Goal: Navigation & Orientation: Find specific page/section

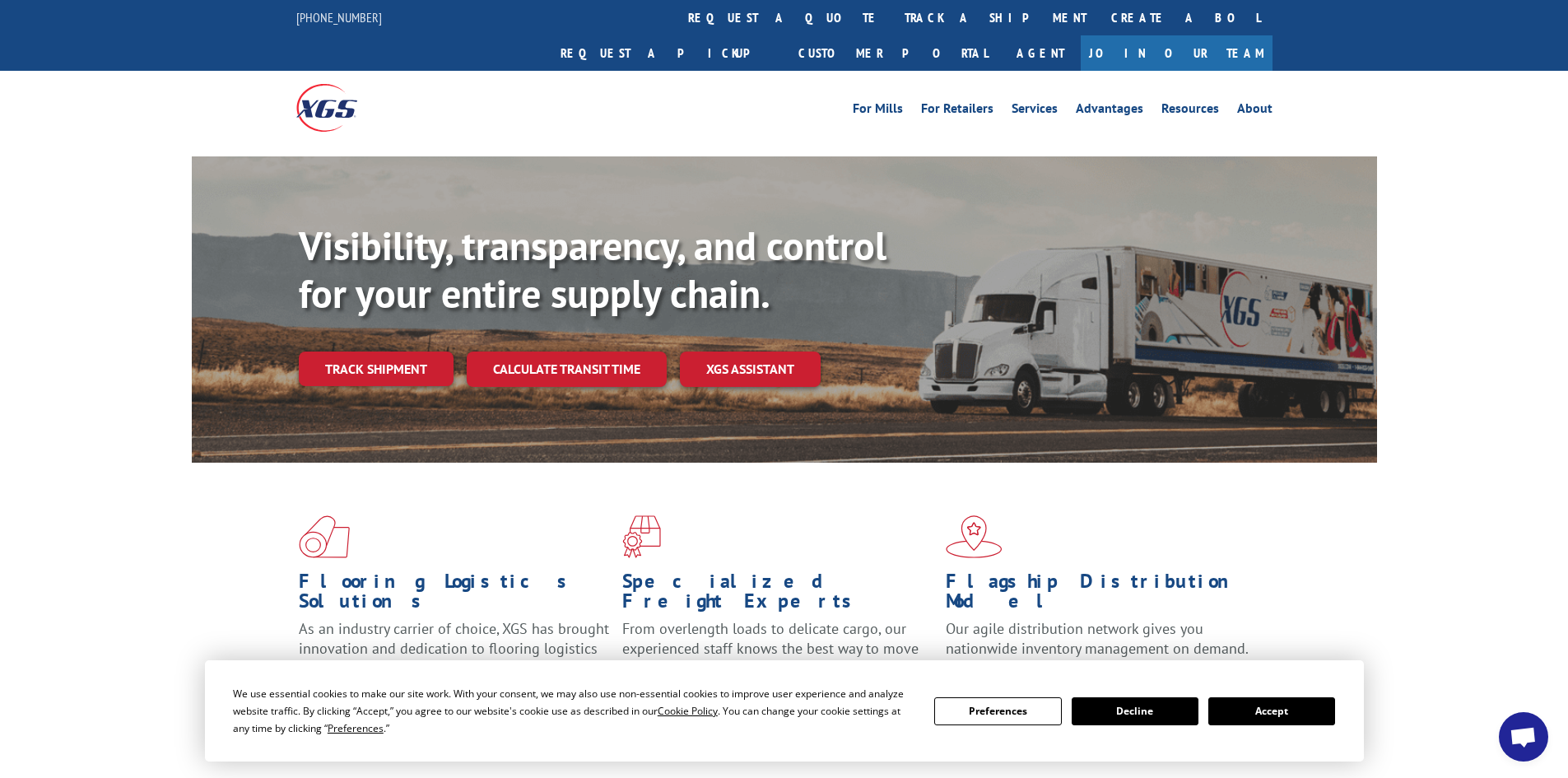
scroll to position [1395, 0]
click at [1000, 36] on link "Customer Portal" at bounding box center [892, 53] width 214 height 36
click at [1275, 710] on button "Accept" at bounding box center [1271, 711] width 126 height 28
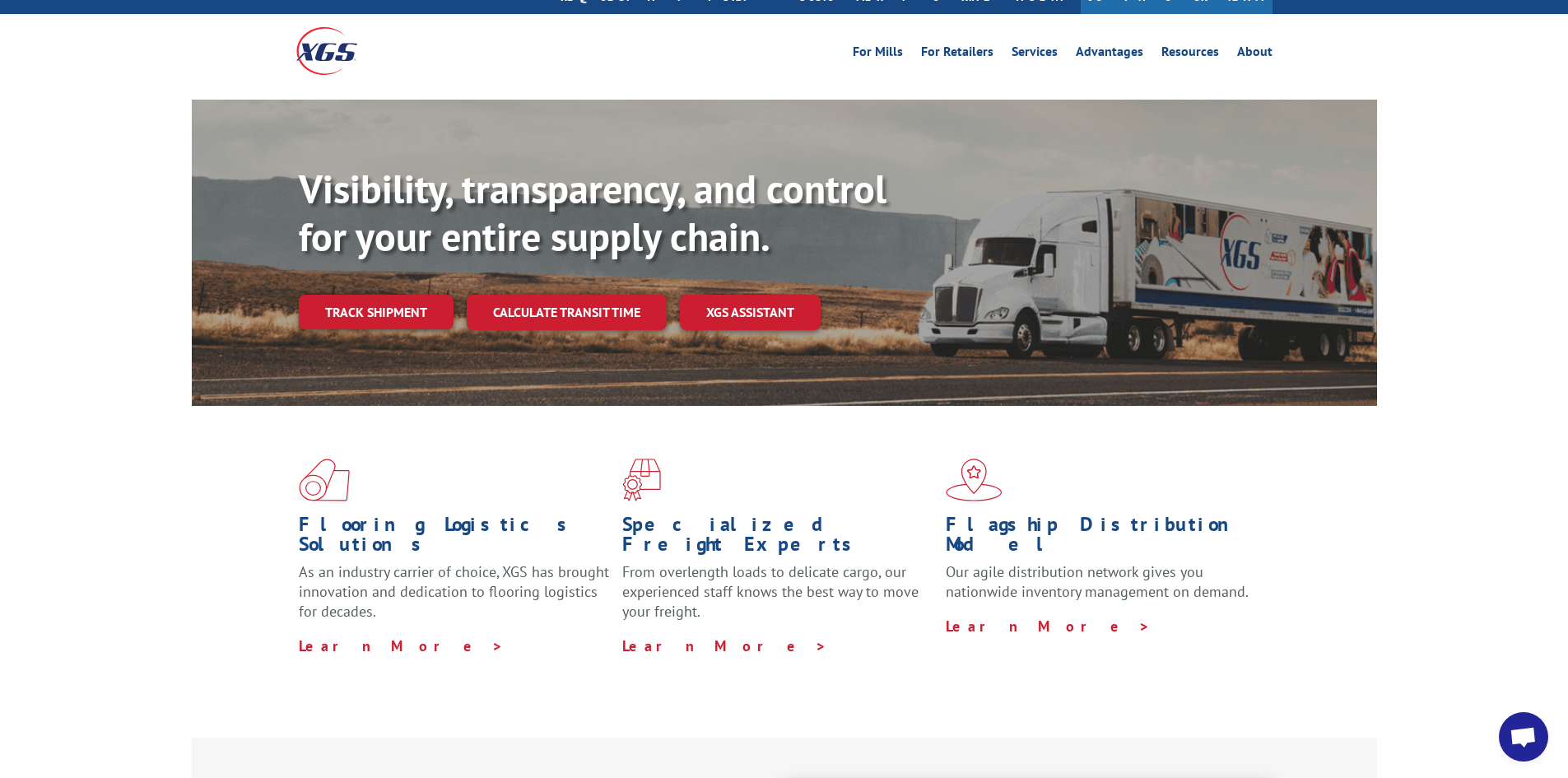
scroll to position [0, 0]
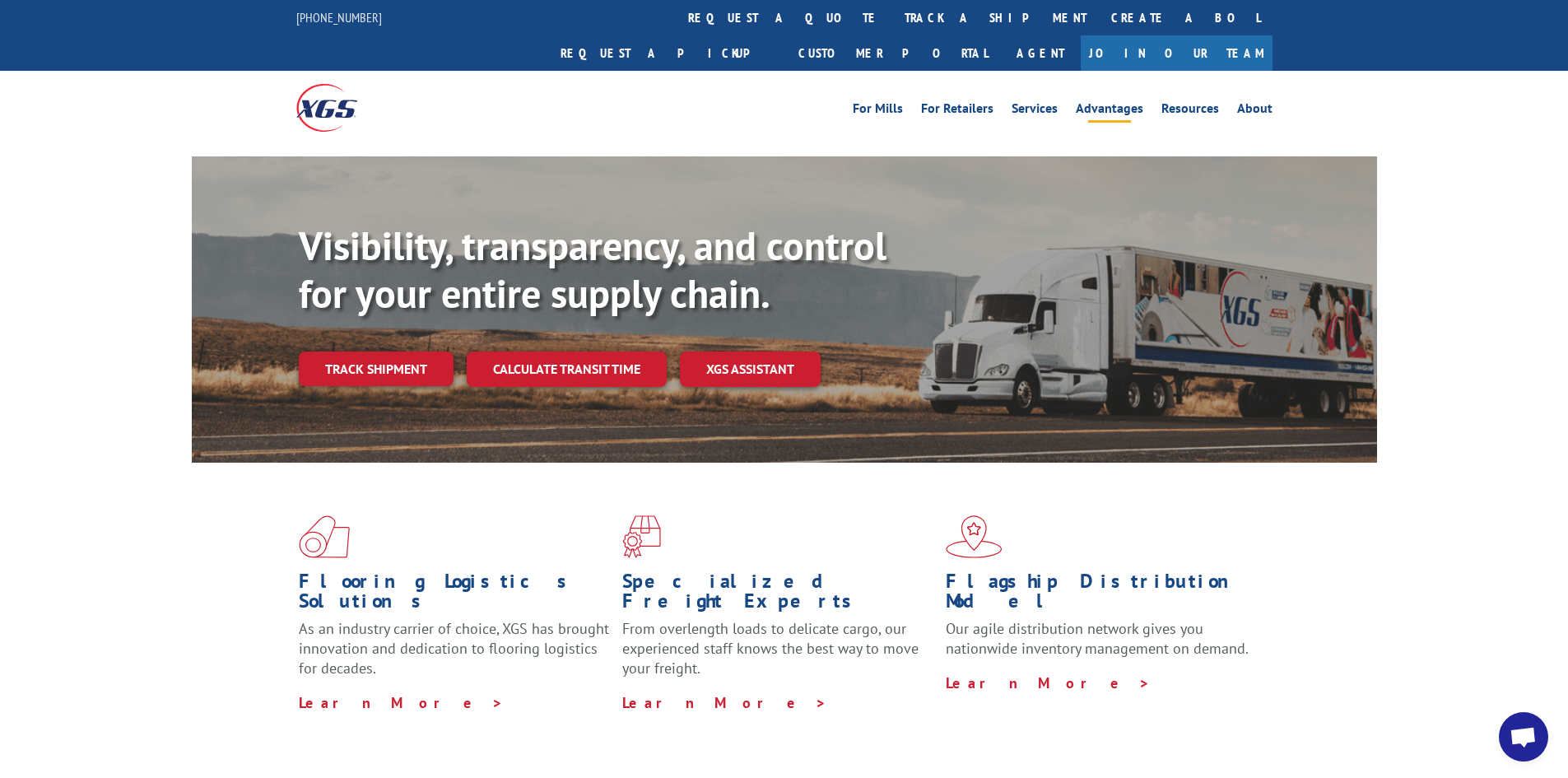
click at [1105, 102] on link "Advantages" at bounding box center [1109, 111] width 67 height 18
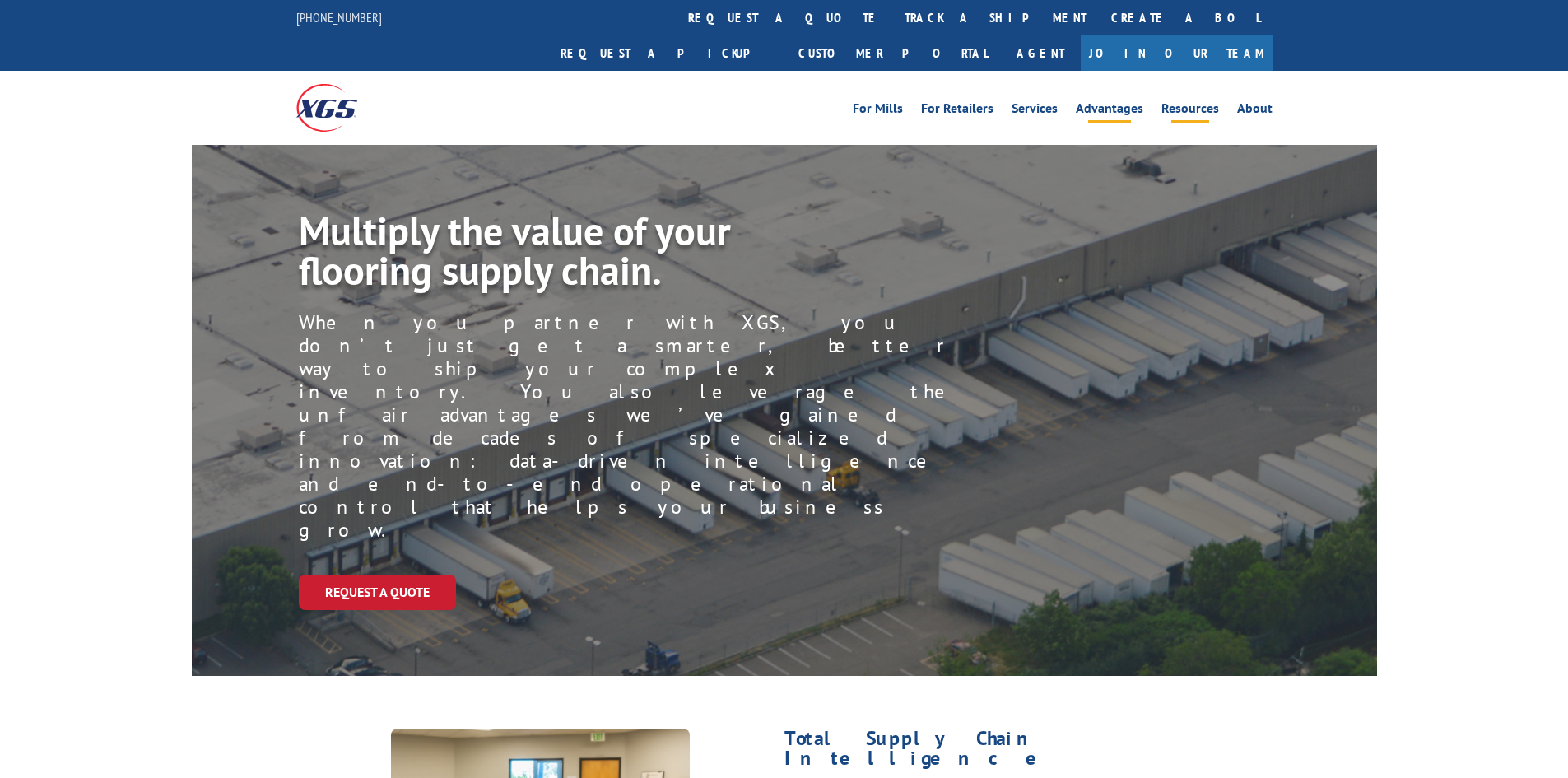
click at [1191, 102] on link "Resources" at bounding box center [1190, 111] width 58 height 18
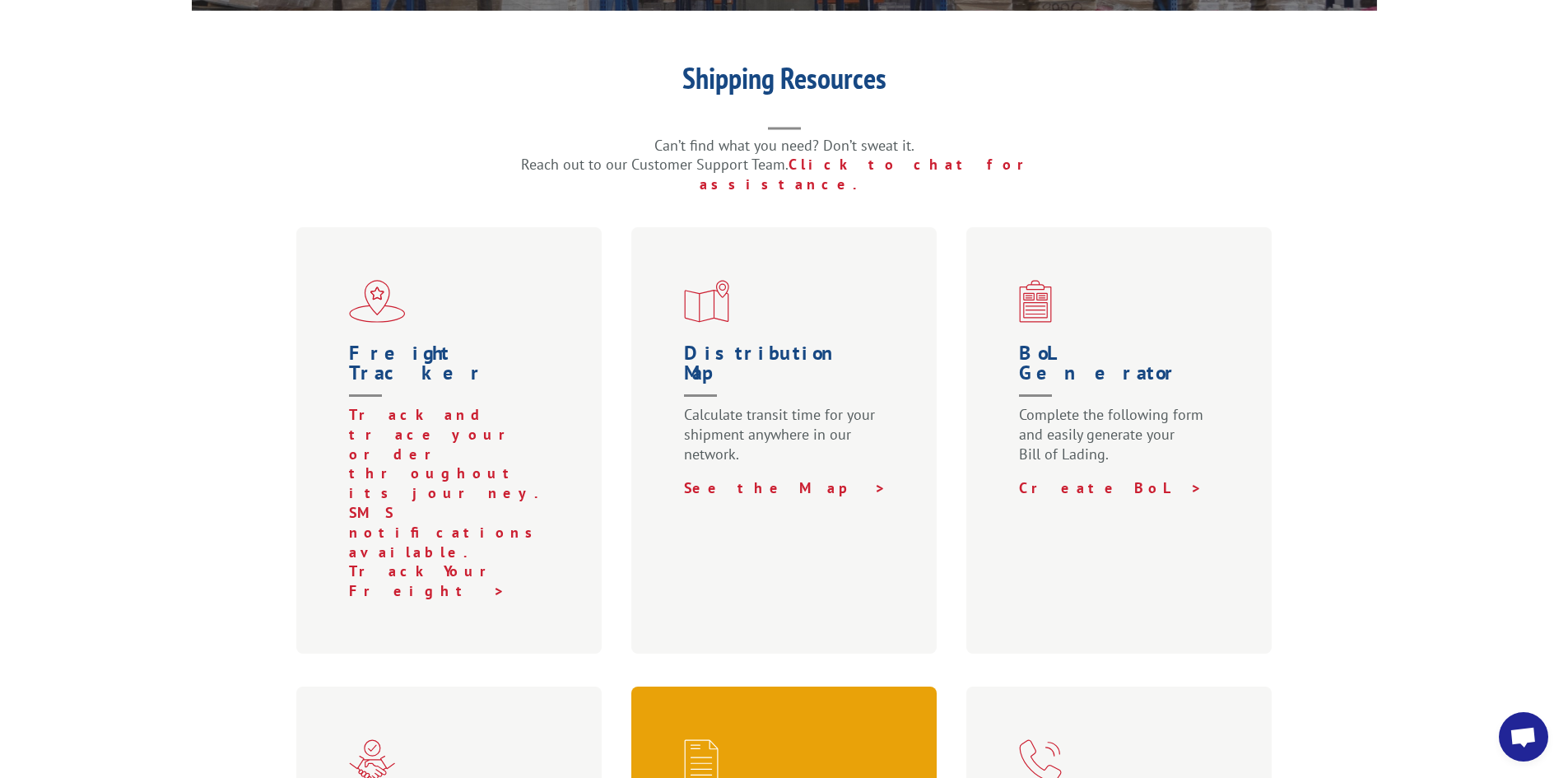
scroll to position [412, 0]
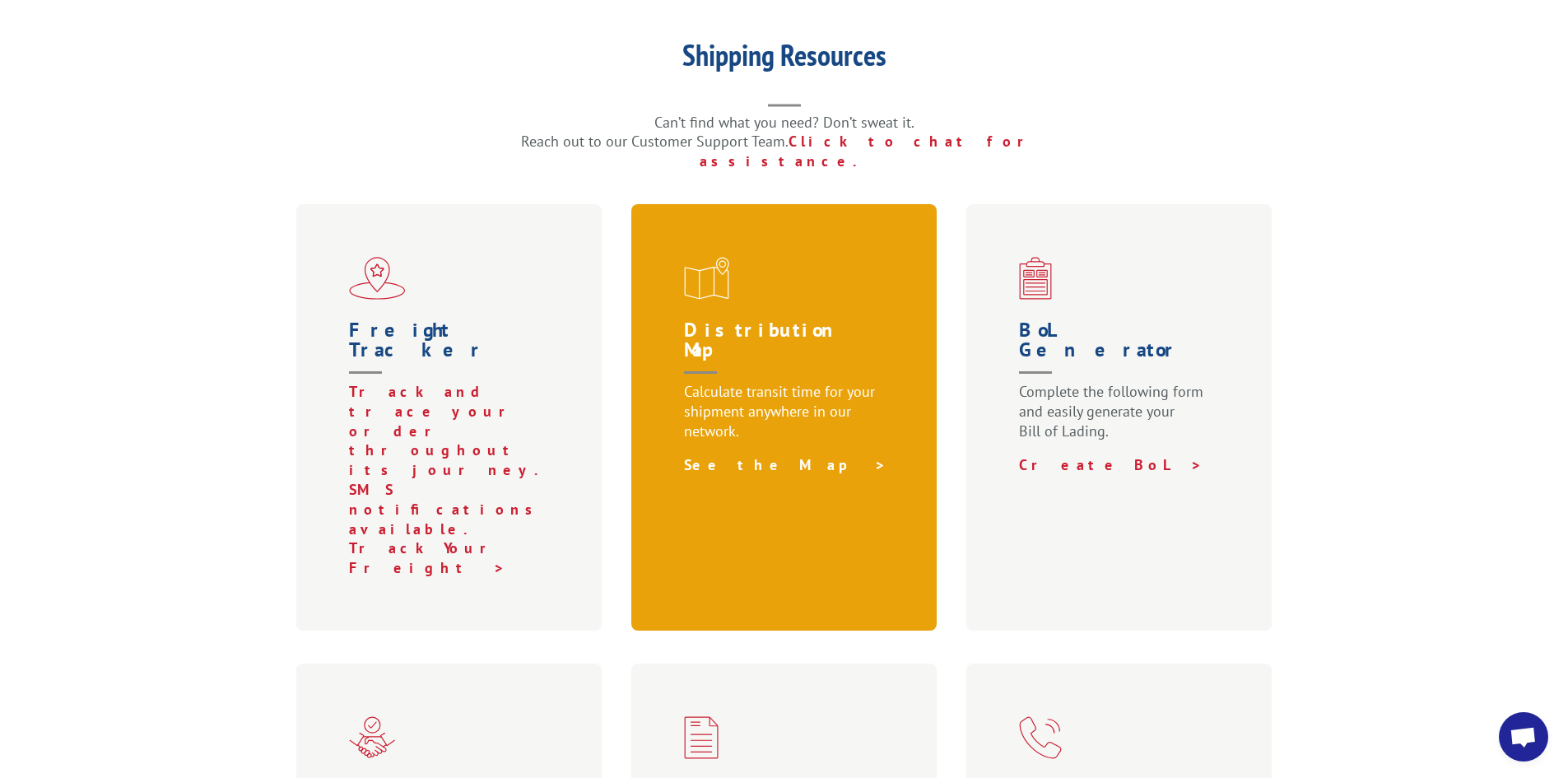
click at [733, 455] on link "See the Map >" at bounding box center [785, 465] width 202 height 19
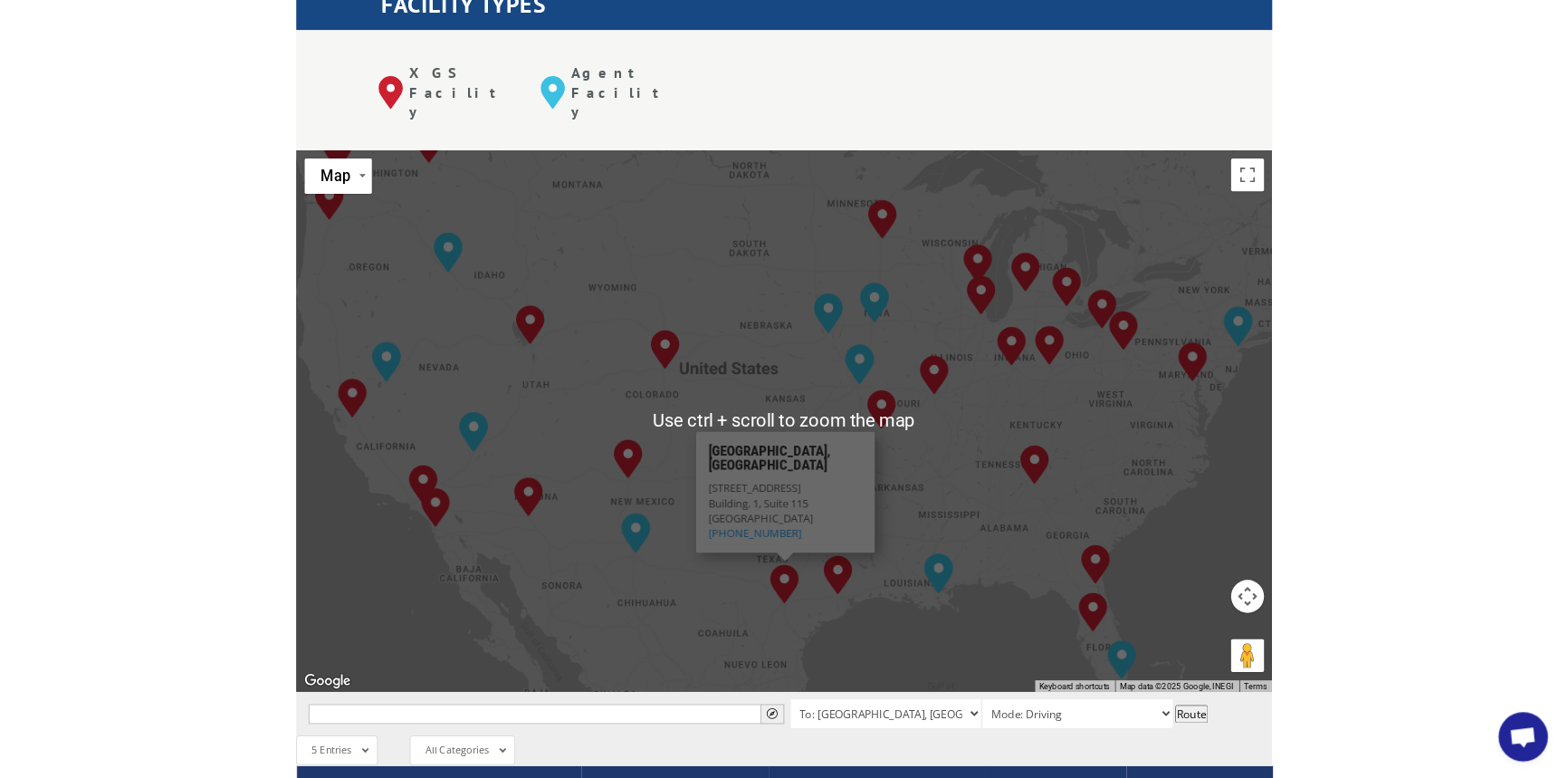
scroll to position [634, 0]
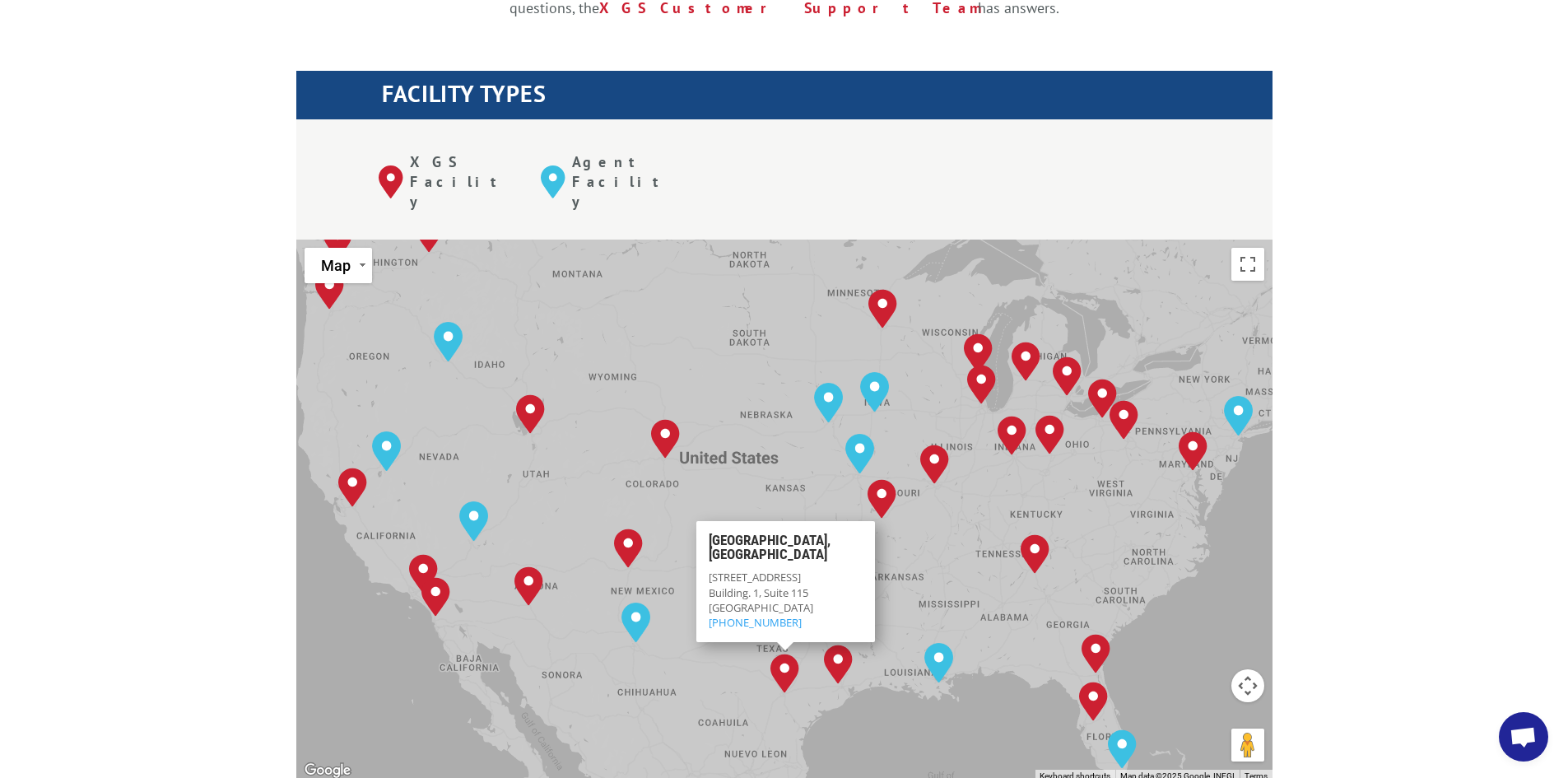
click at [713, 441] on div "Albuquerque, NM Baltimore, MD Boise, ID Chicago, IL Chino, CA Cleveland, OH Dal…" at bounding box center [784, 510] width 976 height 542
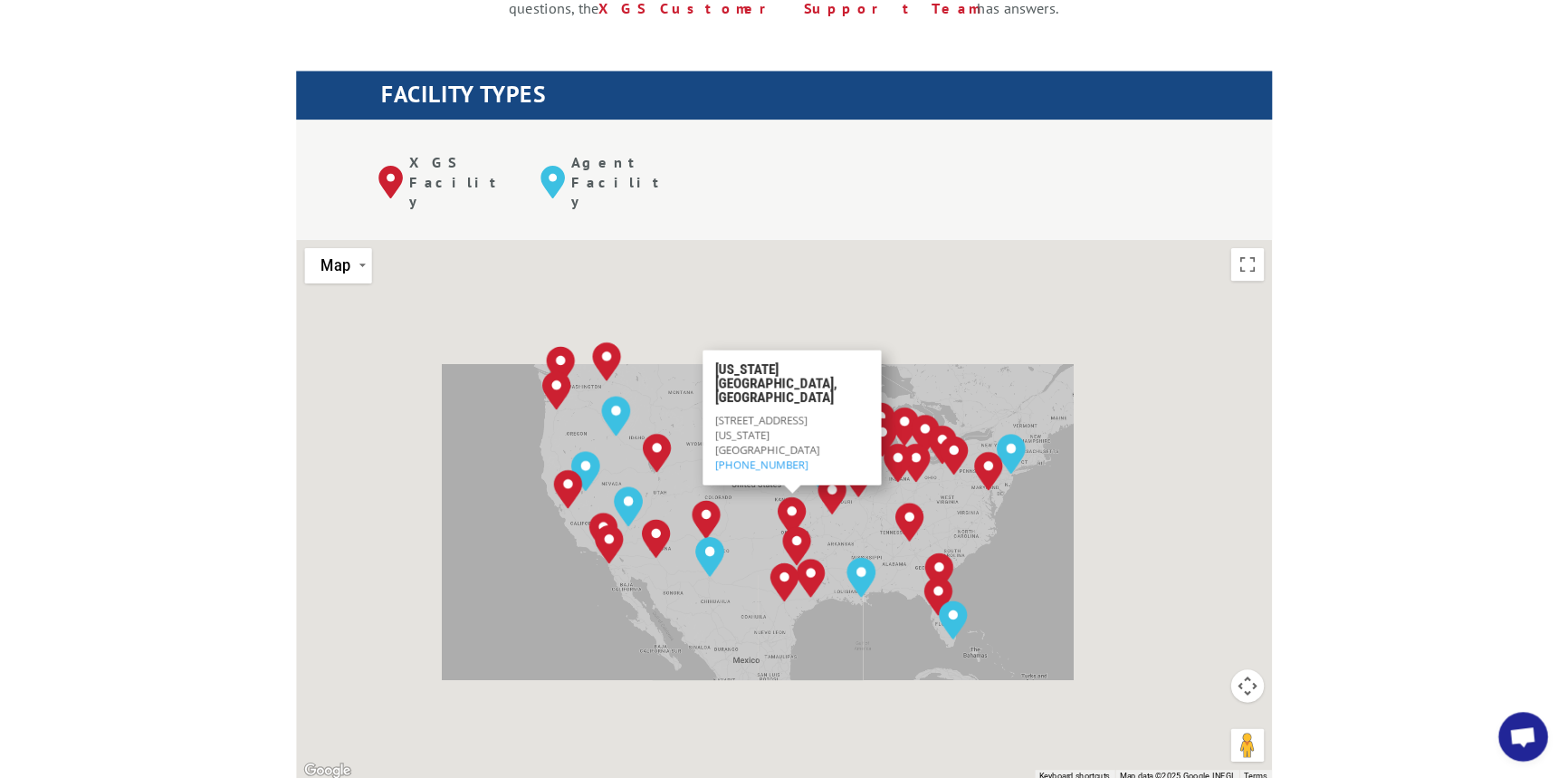
scroll to position [3975, 0]
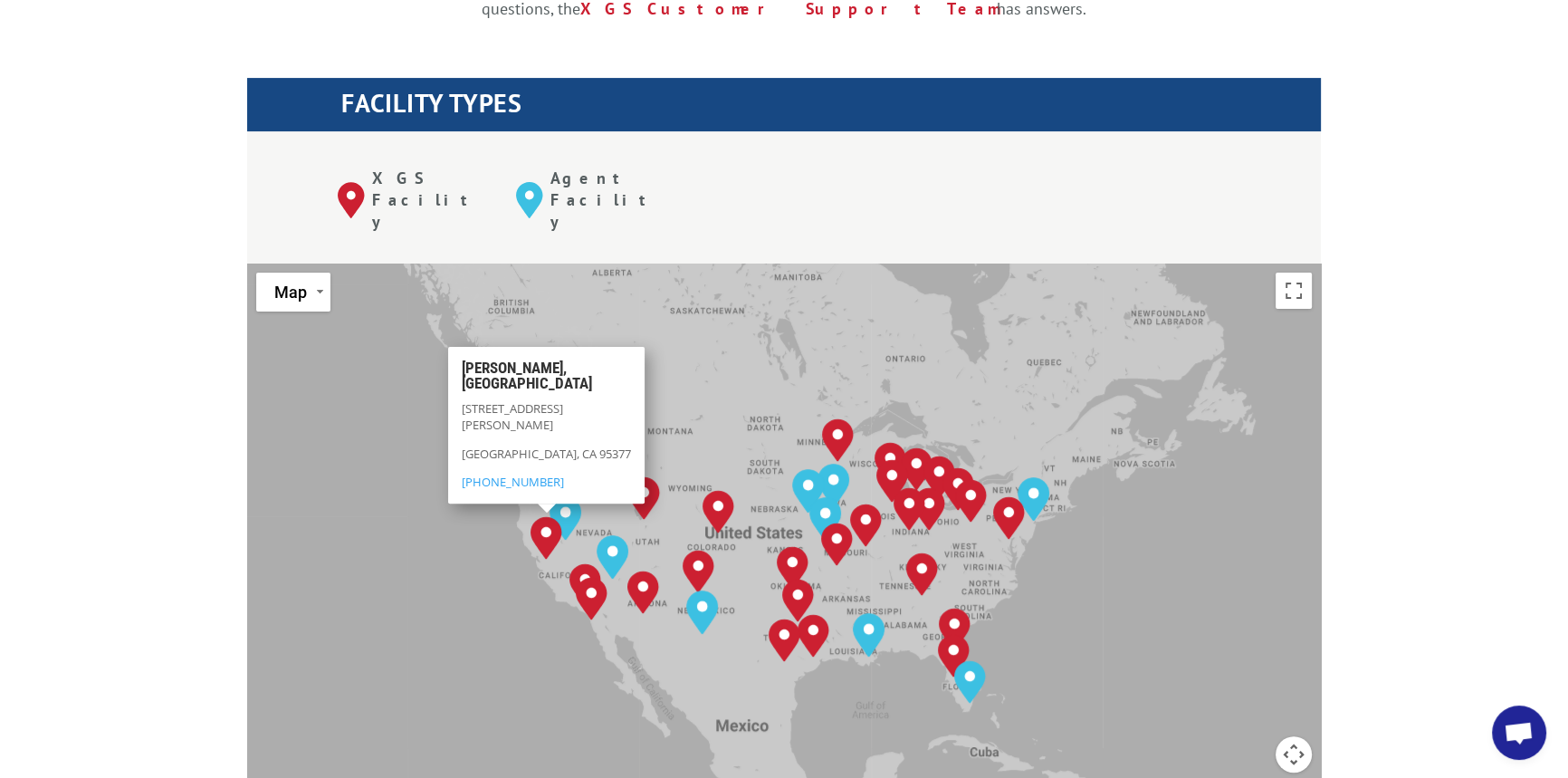
click at [380, 423] on div "Albuquerque, NM Baltimore, MD Boise, ID Chicago, IL Chino, CA Cleveland, OH Dal…" at bounding box center [784, 561] width 1073 height 596
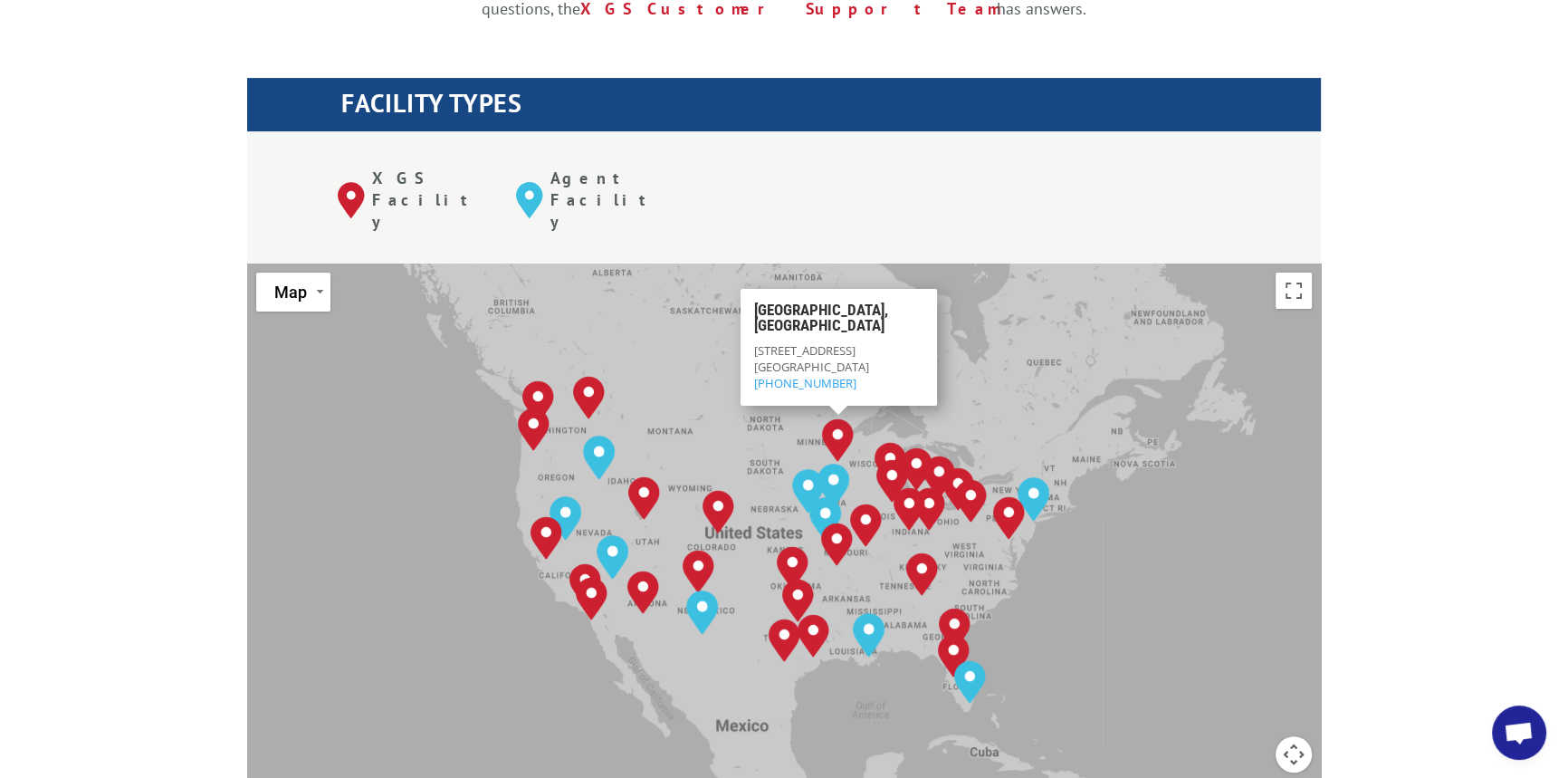
click at [346, 342] on div "Albuquerque, NM Baltimore, MD Boise, ID Chicago, IL Chino, CA Cleveland, OH Dal…" at bounding box center [784, 561] width 1073 height 596
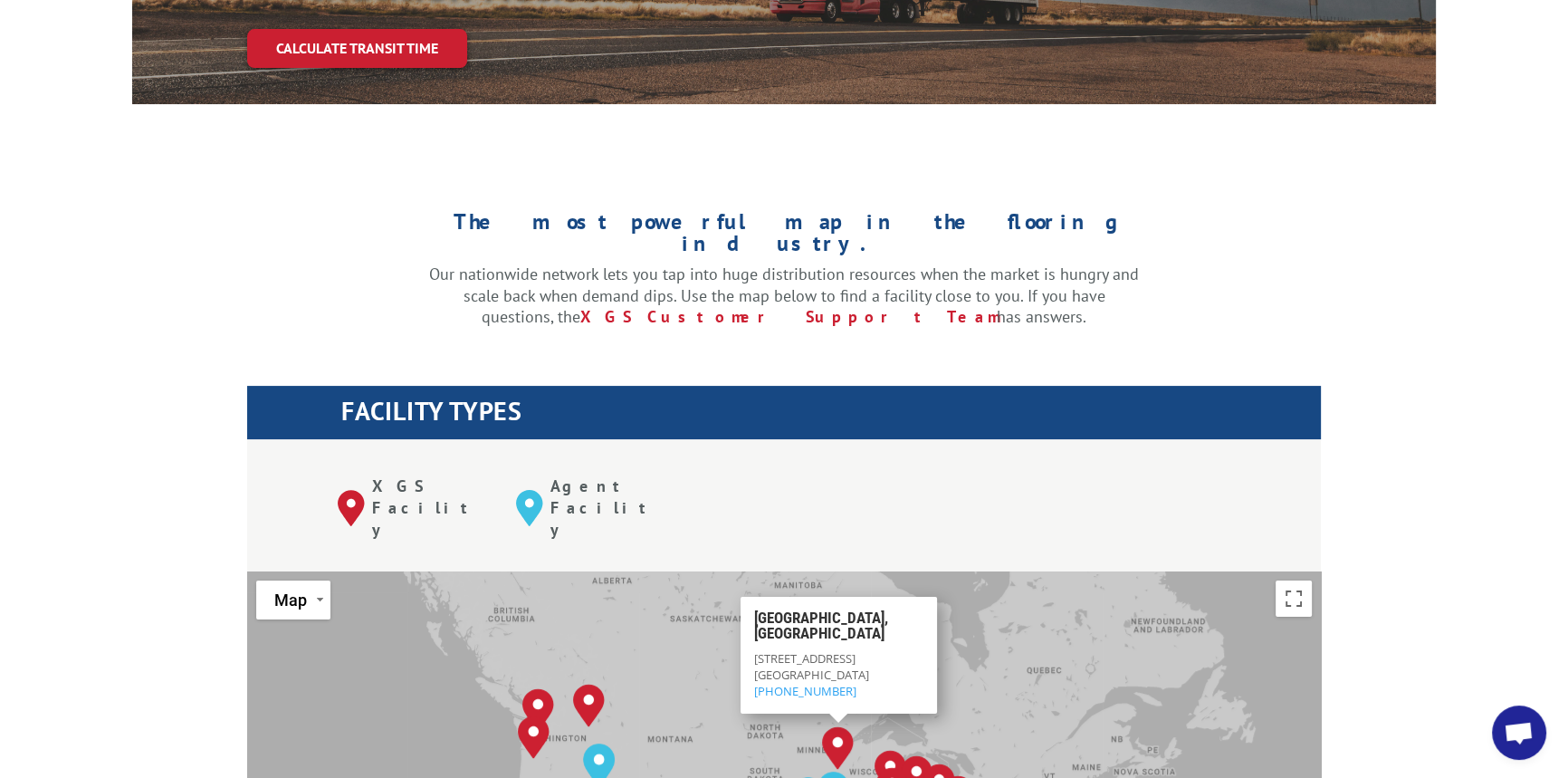
scroll to position [57, 0]
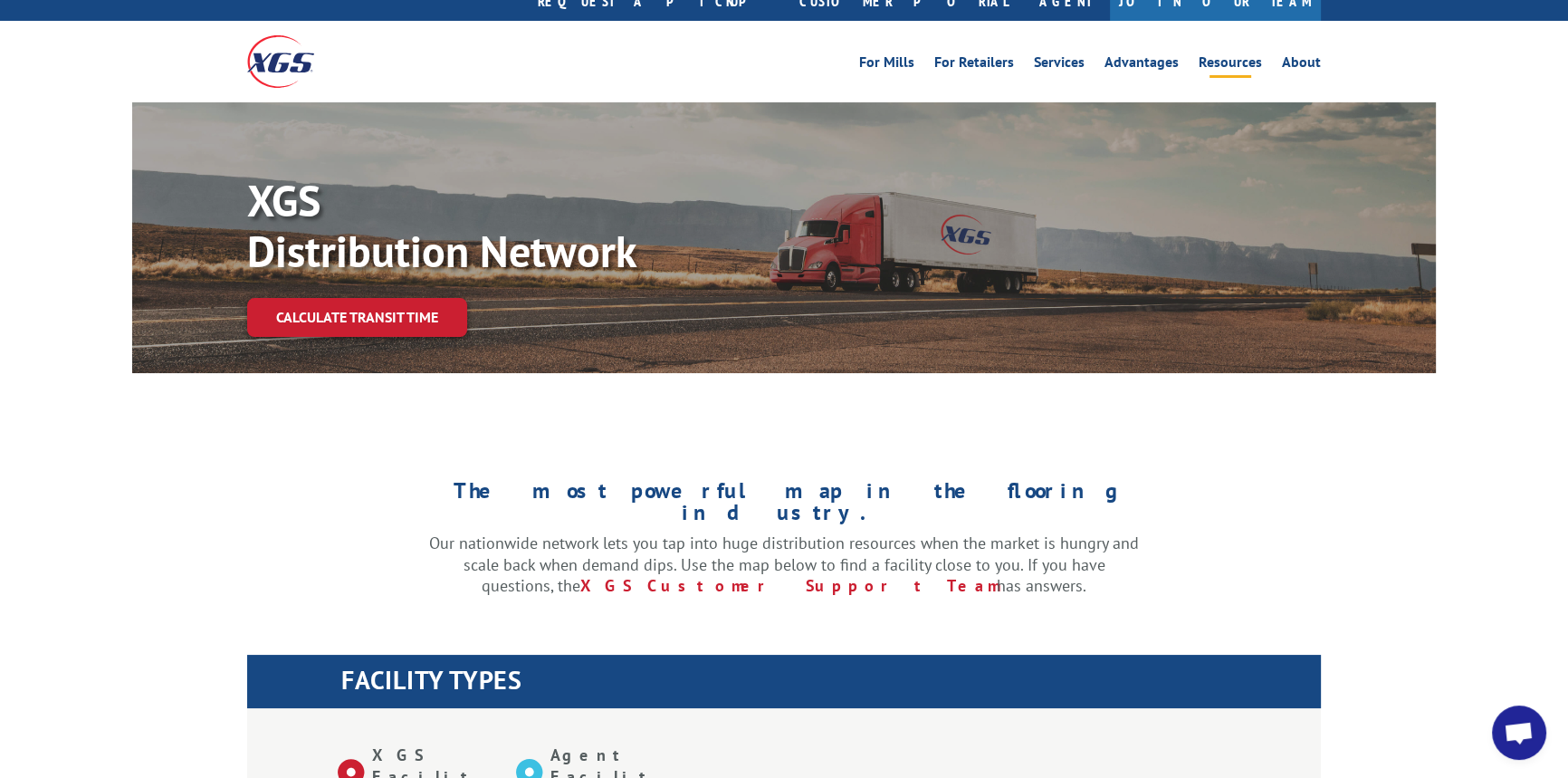
click at [1204, 56] on link "Resources" at bounding box center [1230, 65] width 63 height 20
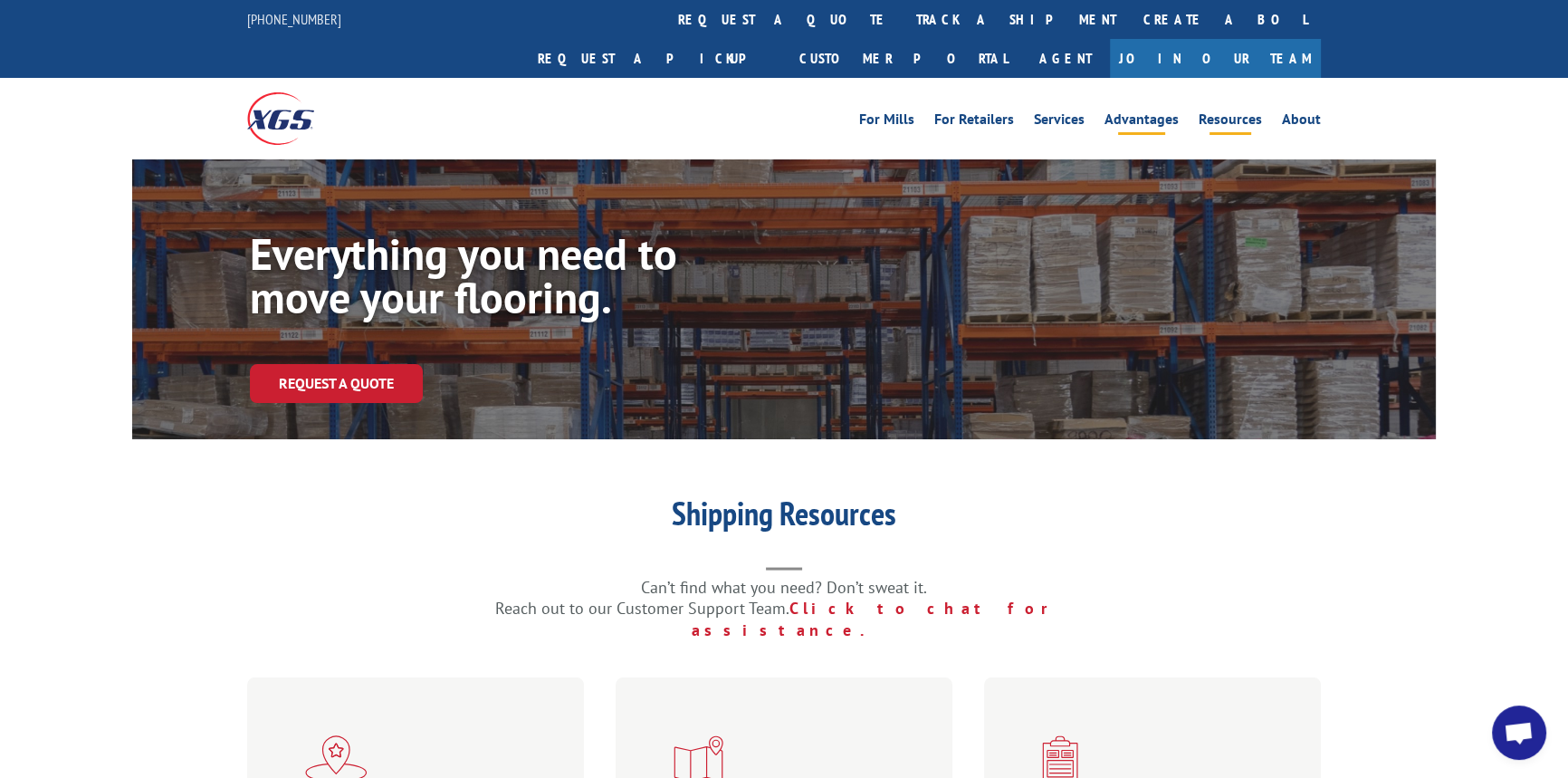
click at [1144, 112] on link "Advantages" at bounding box center [1140, 122] width 74 height 20
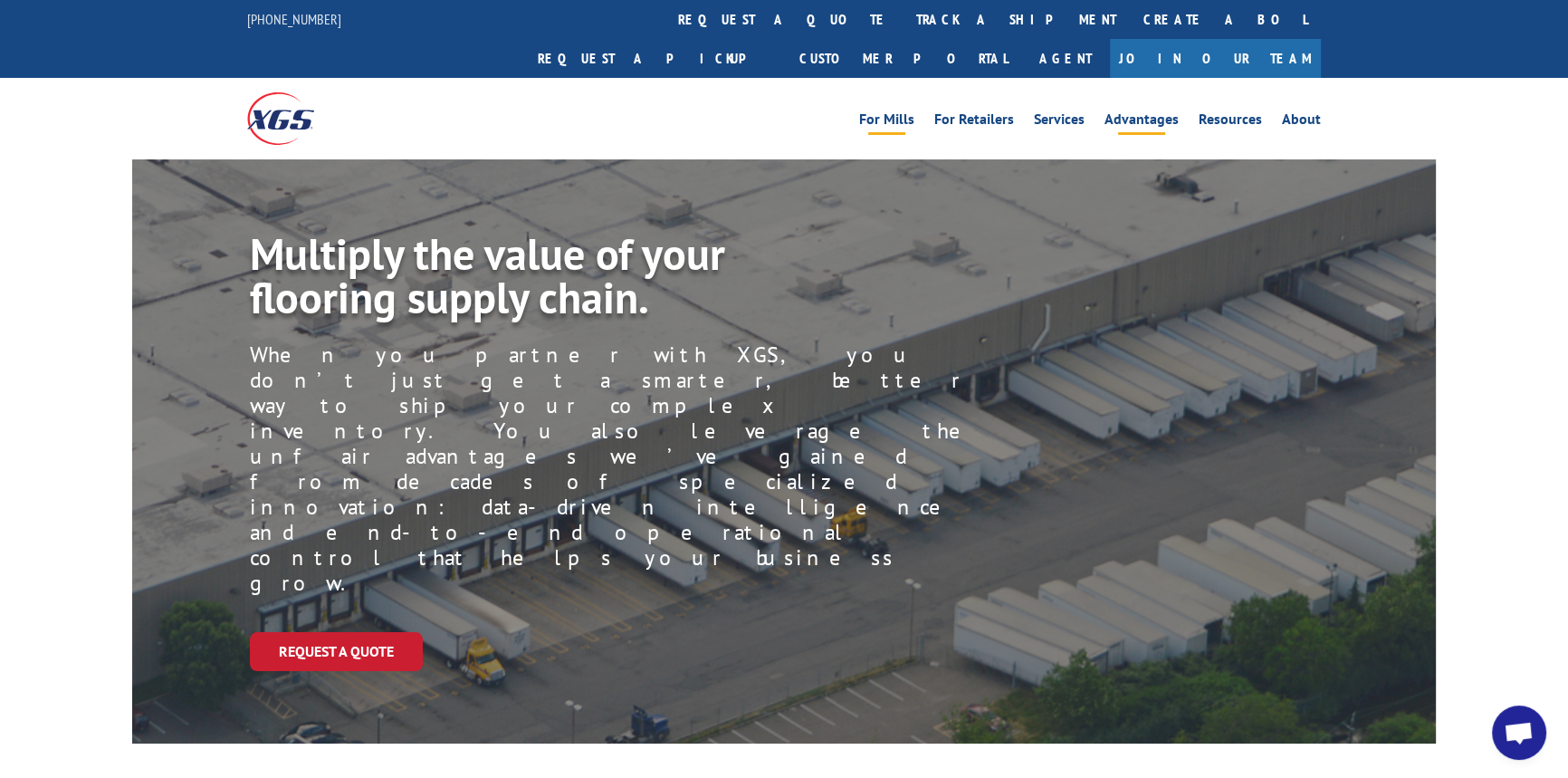
click at [887, 112] on link "For Mills" at bounding box center [887, 122] width 56 height 20
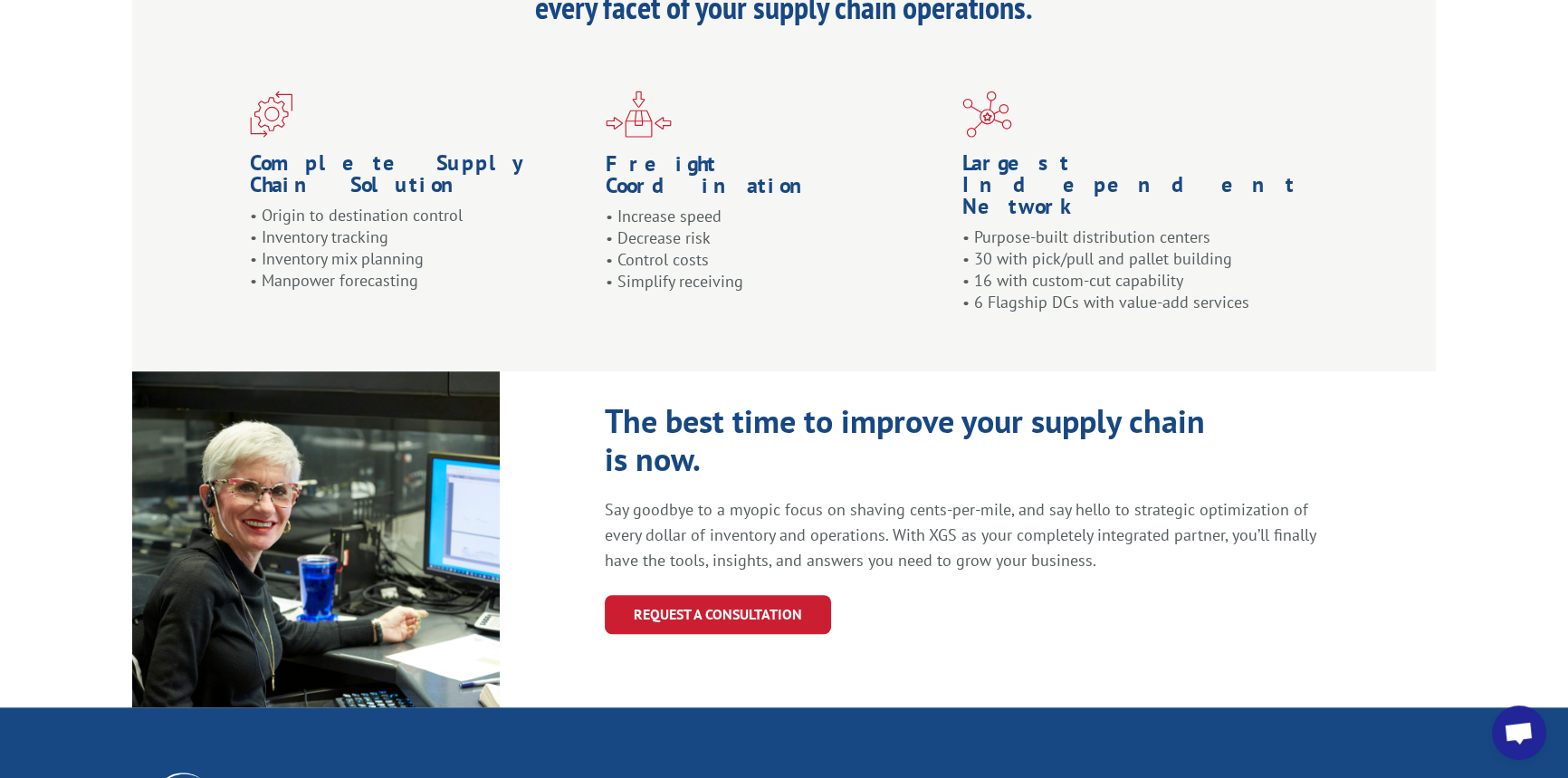
scroll to position [1972, 0]
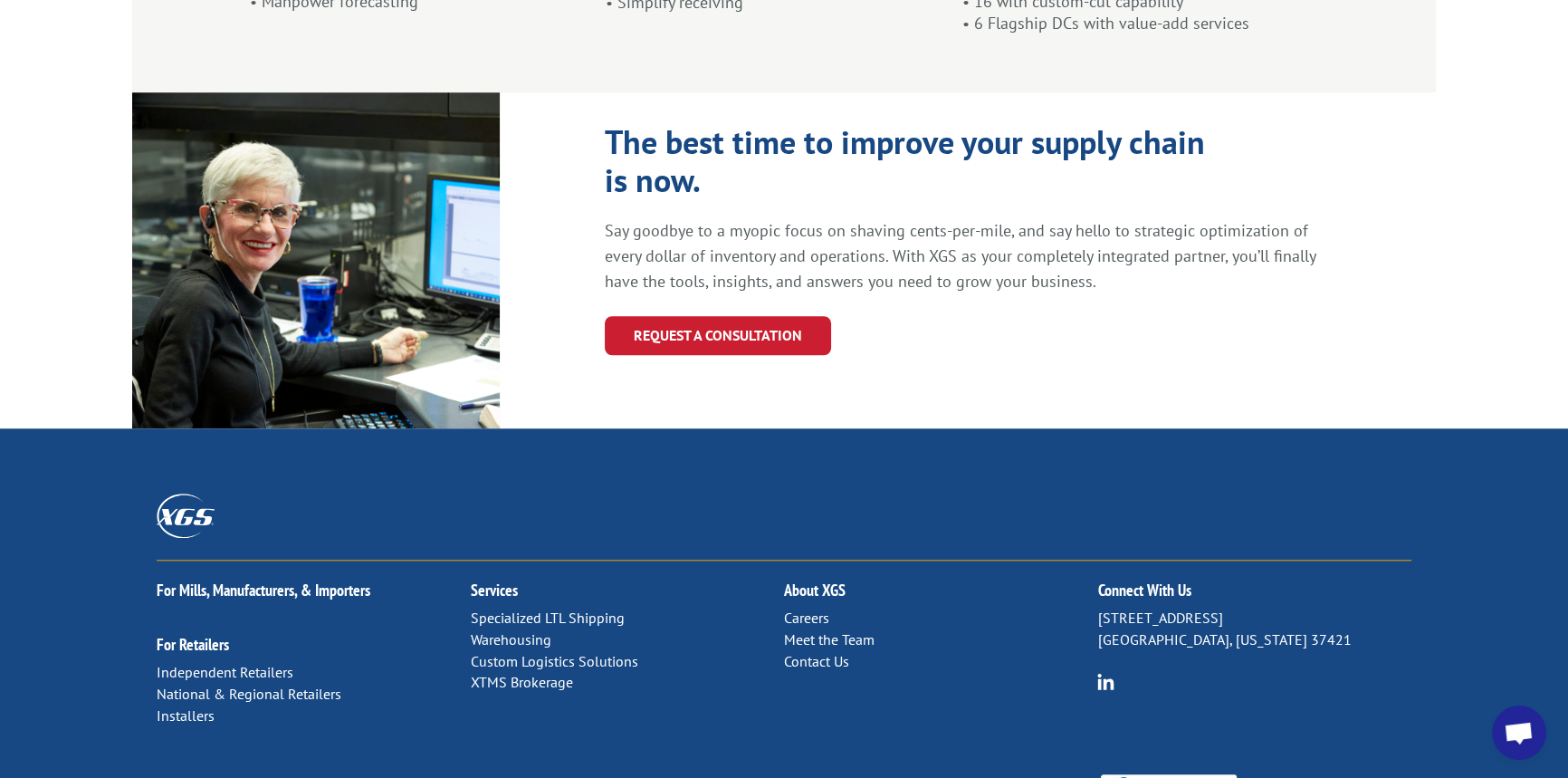
click at [575, 608] on link "Specialized LTL Shipping" at bounding box center [548, 617] width 153 height 18
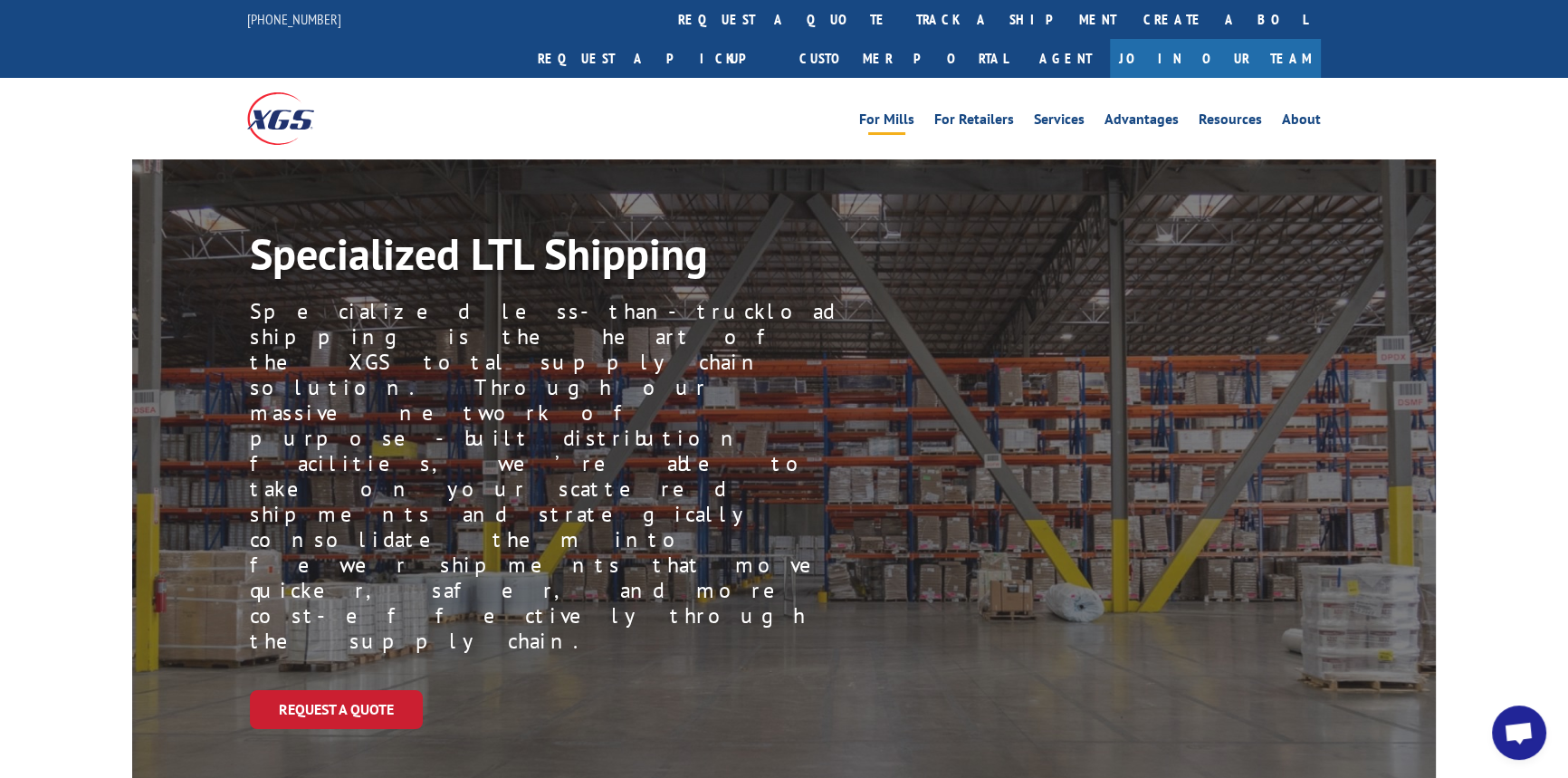
click at [901, 112] on link "For Mills" at bounding box center [887, 122] width 56 height 20
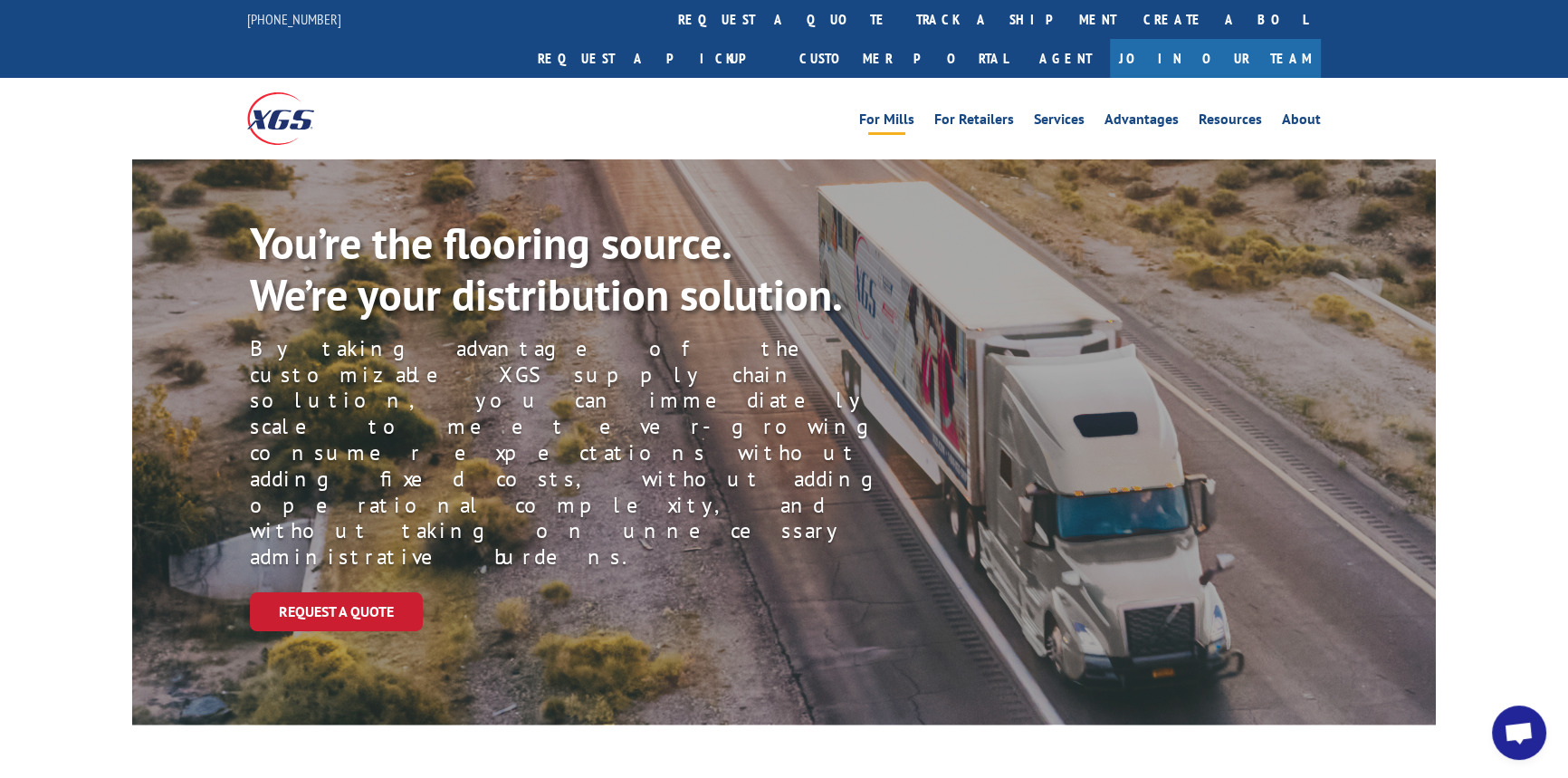
scroll to position [3975, 0]
click at [971, 112] on link "For Retailers" at bounding box center [973, 122] width 80 height 20
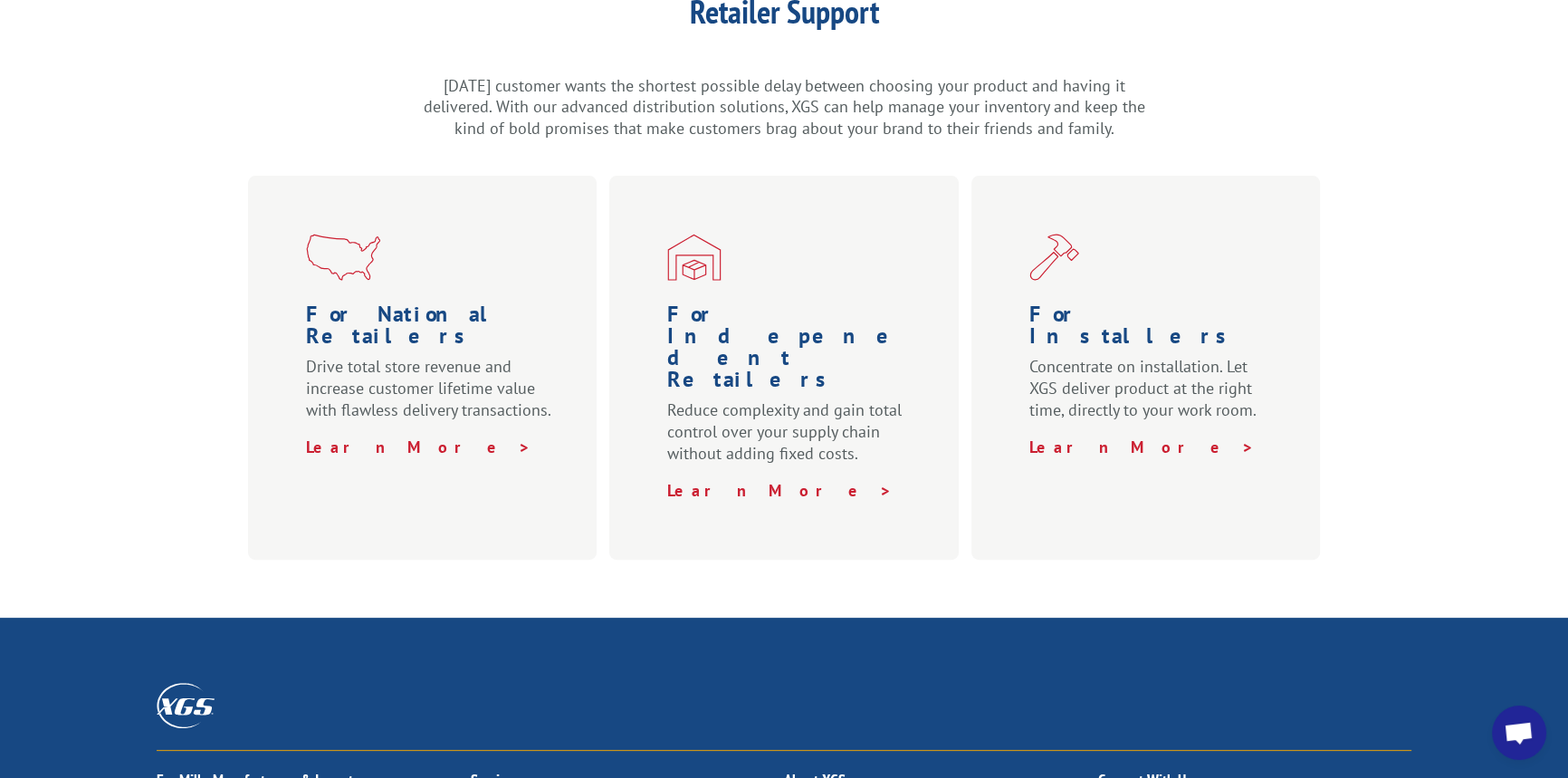
scroll to position [576, 0]
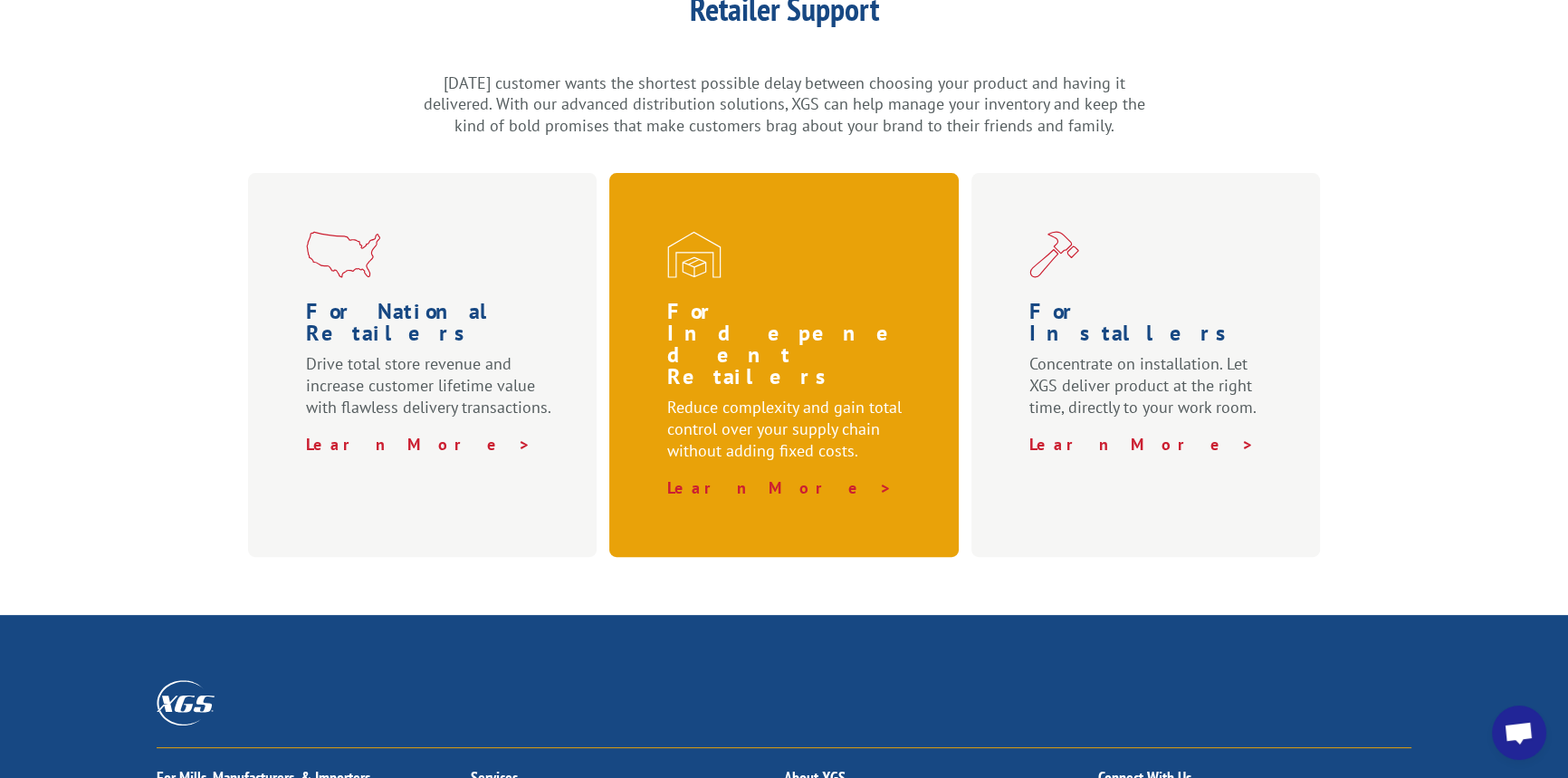
click at [772, 477] on p "Learn More >" at bounding box center [787, 487] width 240 height 22
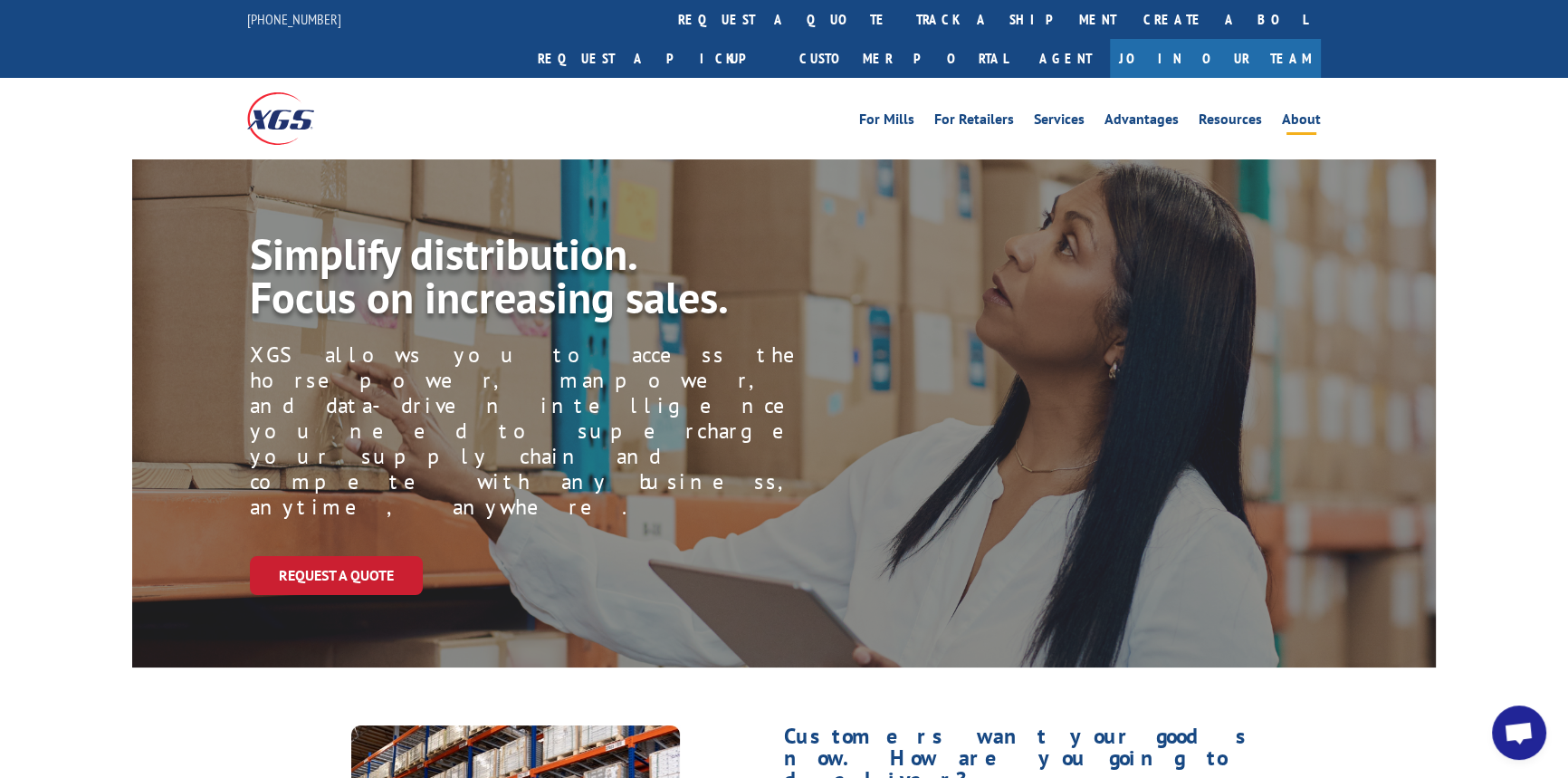
click at [1293, 112] on link "About" at bounding box center [1300, 122] width 39 height 20
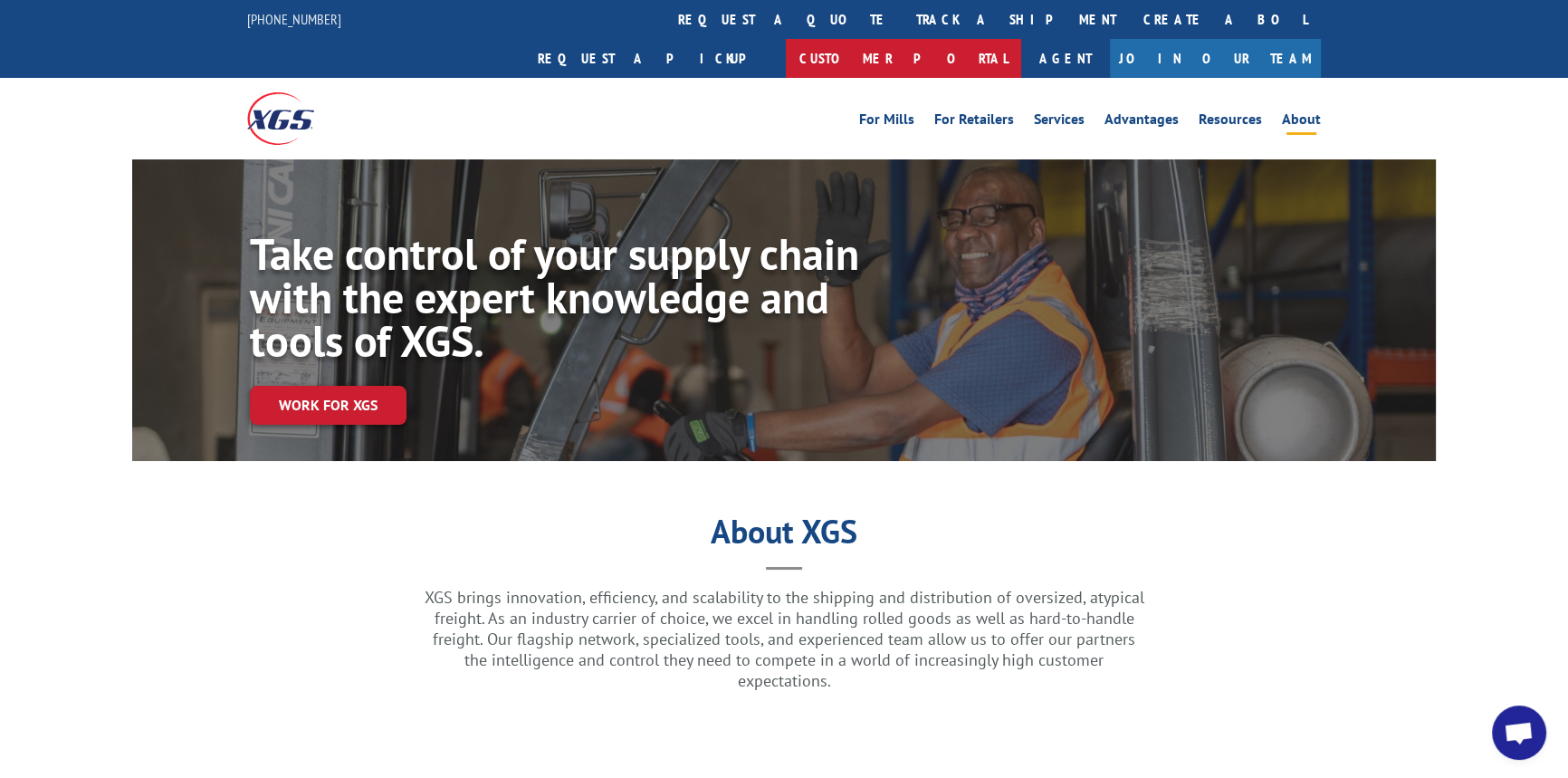
click at [1021, 39] on link "Customer Portal" at bounding box center [902, 59] width 235 height 39
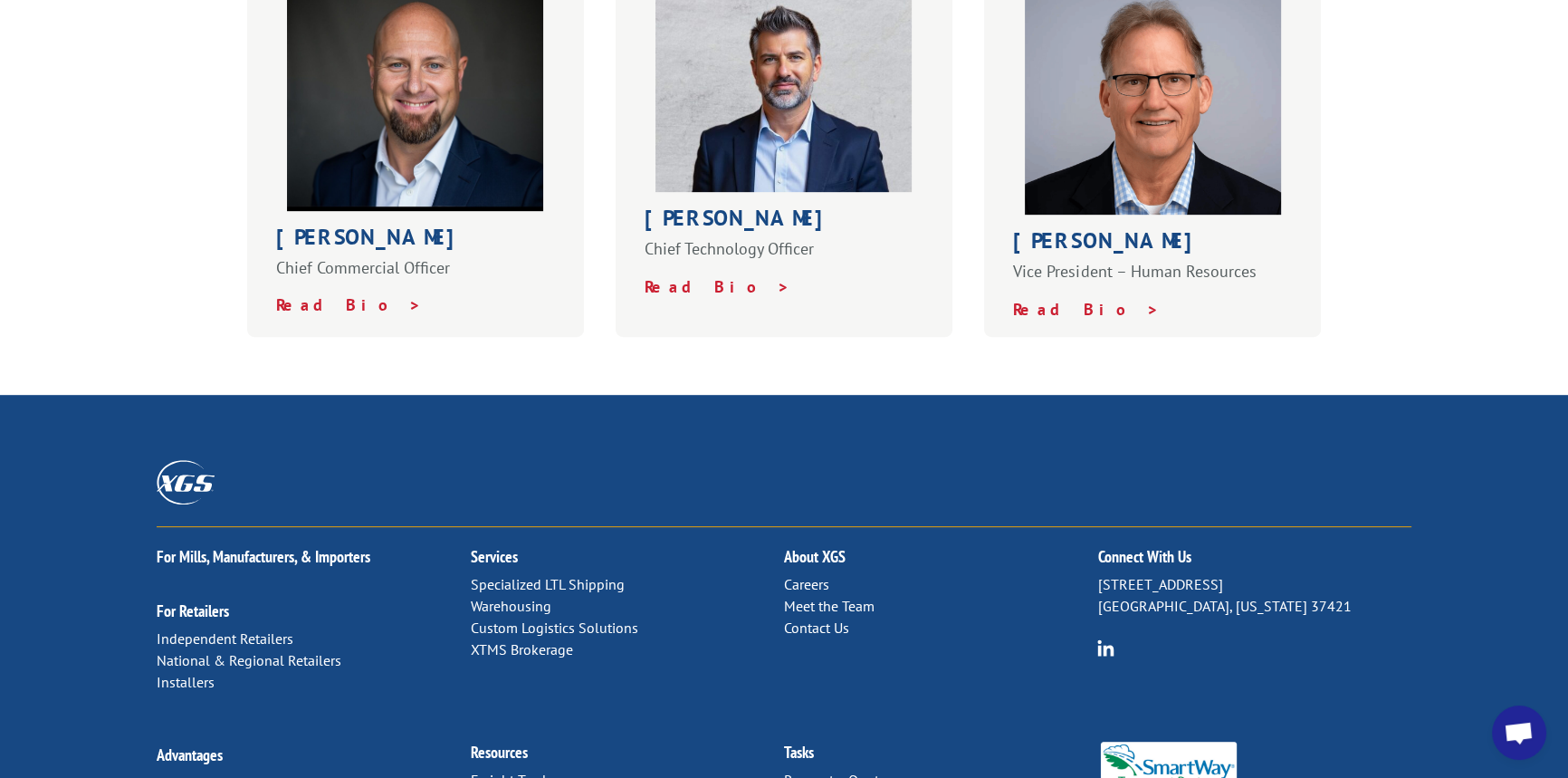
scroll to position [1313, 0]
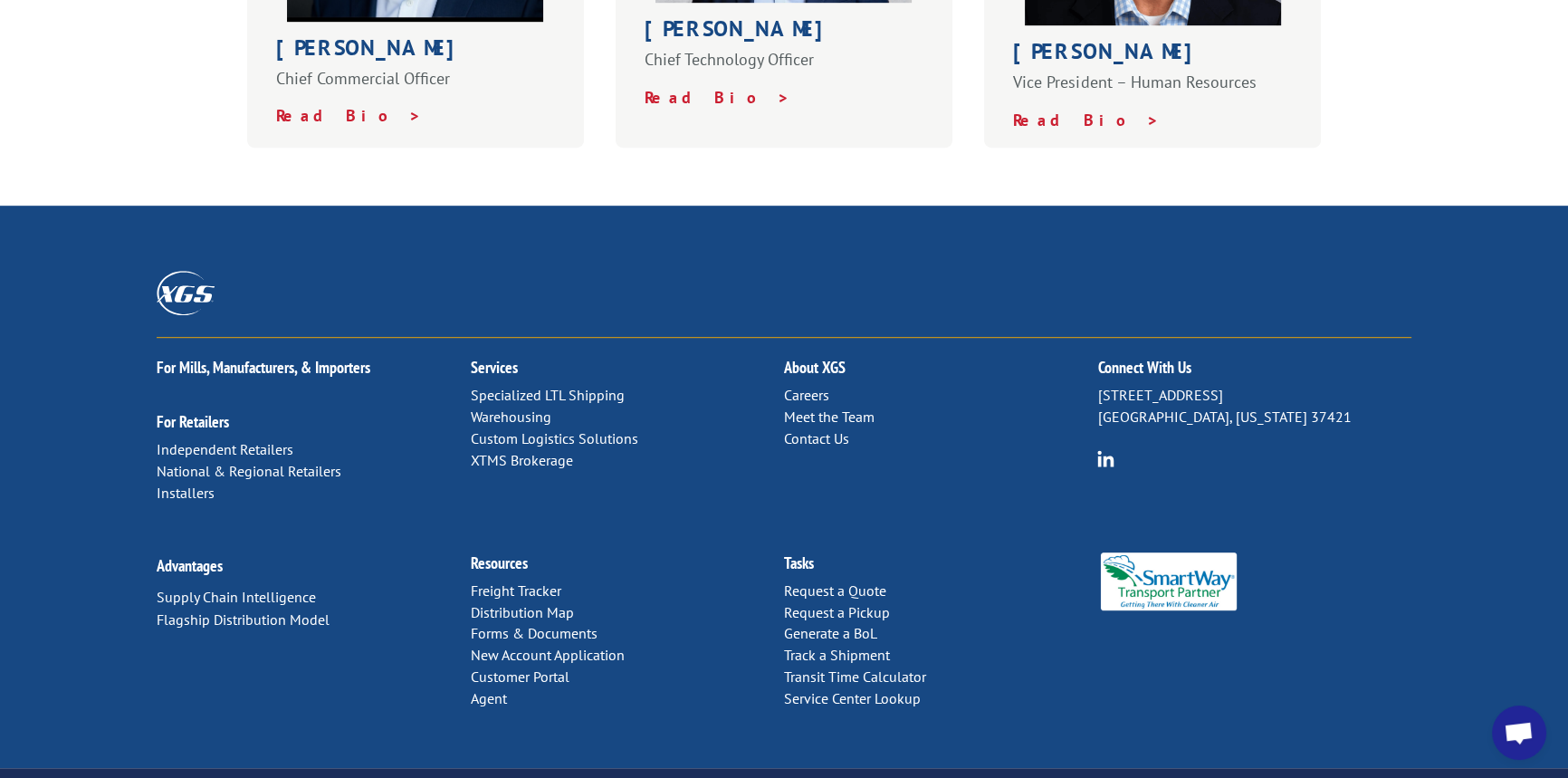
click at [1017, 412] on div "For Mills, Manufacturers, & Importers For Retailers Independent Retailers Natio…" at bounding box center [784, 435] width 1254 height 195
click at [1113, 360] on h2 "Connect With Us" at bounding box center [1253, 372] width 314 height 25
click at [1019, 398] on p "Careers Meet the Team Contact Us" at bounding box center [940, 416] width 314 height 64
click at [815, 429] on link "Contact Us" at bounding box center [816, 437] width 65 height 18
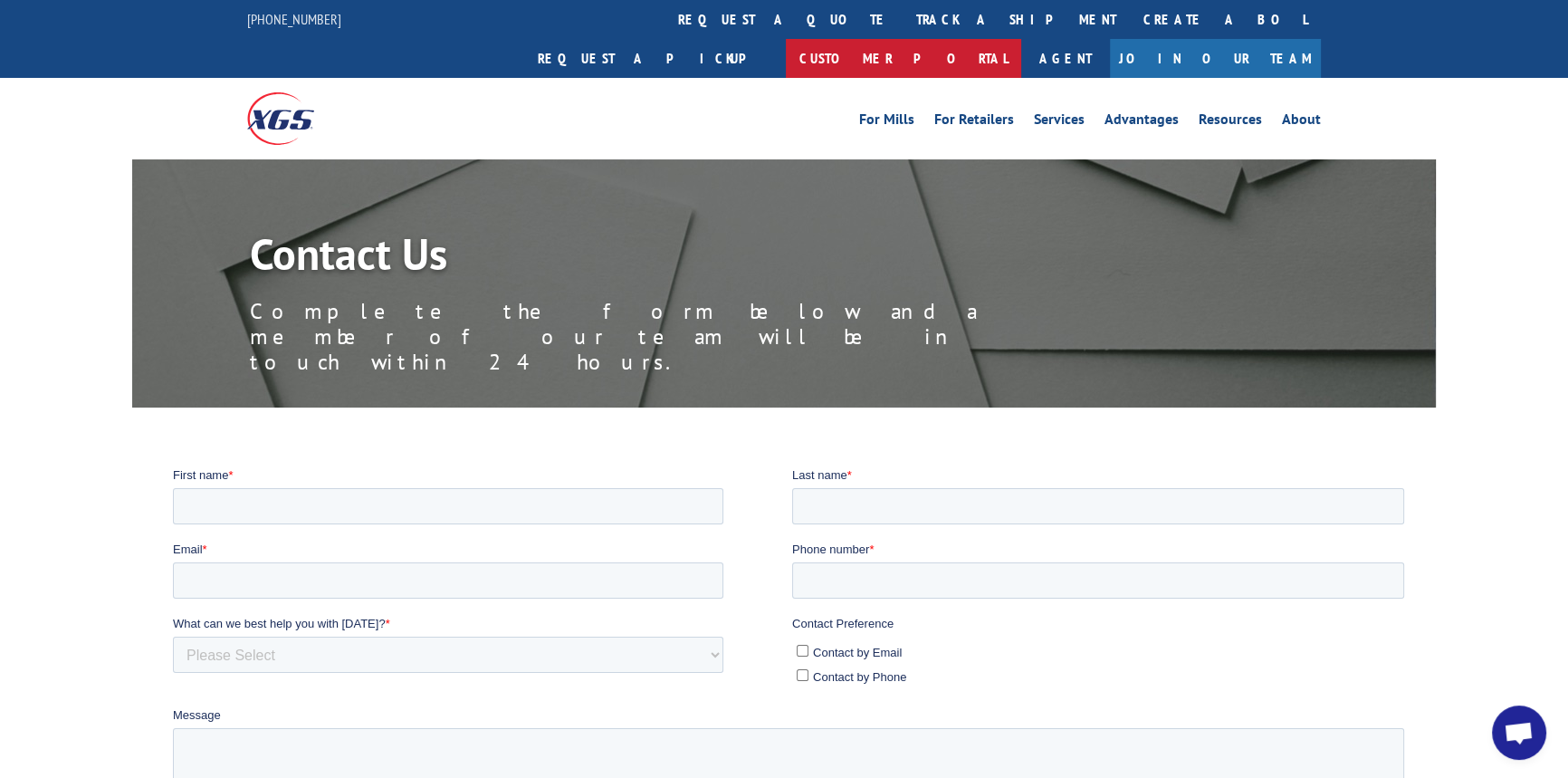
click at [1021, 39] on link "Customer Portal" at bounding box center [902, 59] width 235 height 39
